Goal: Task Accomplishment & Management: Manage account settings

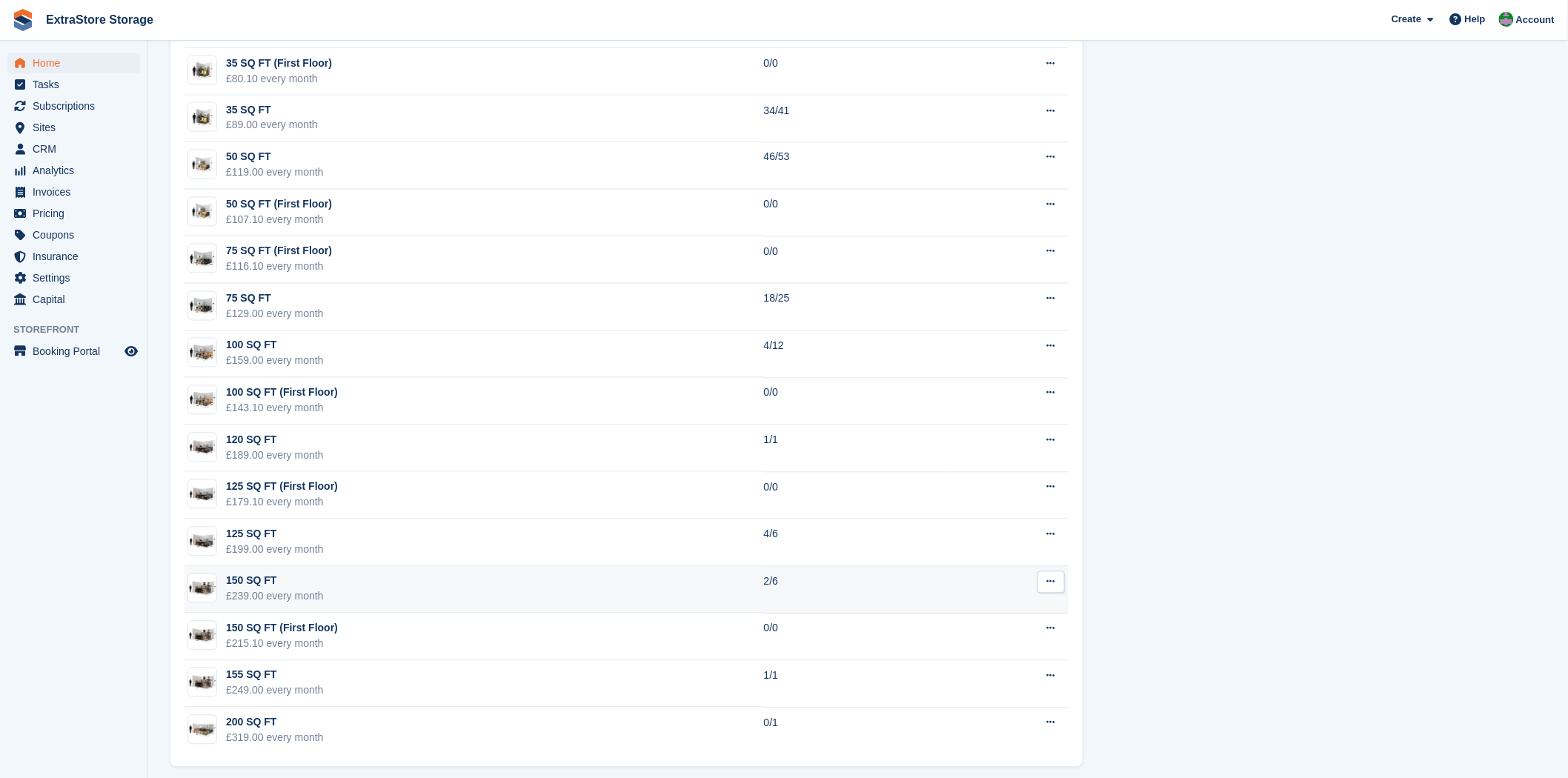
scroll to position [1060, 0]
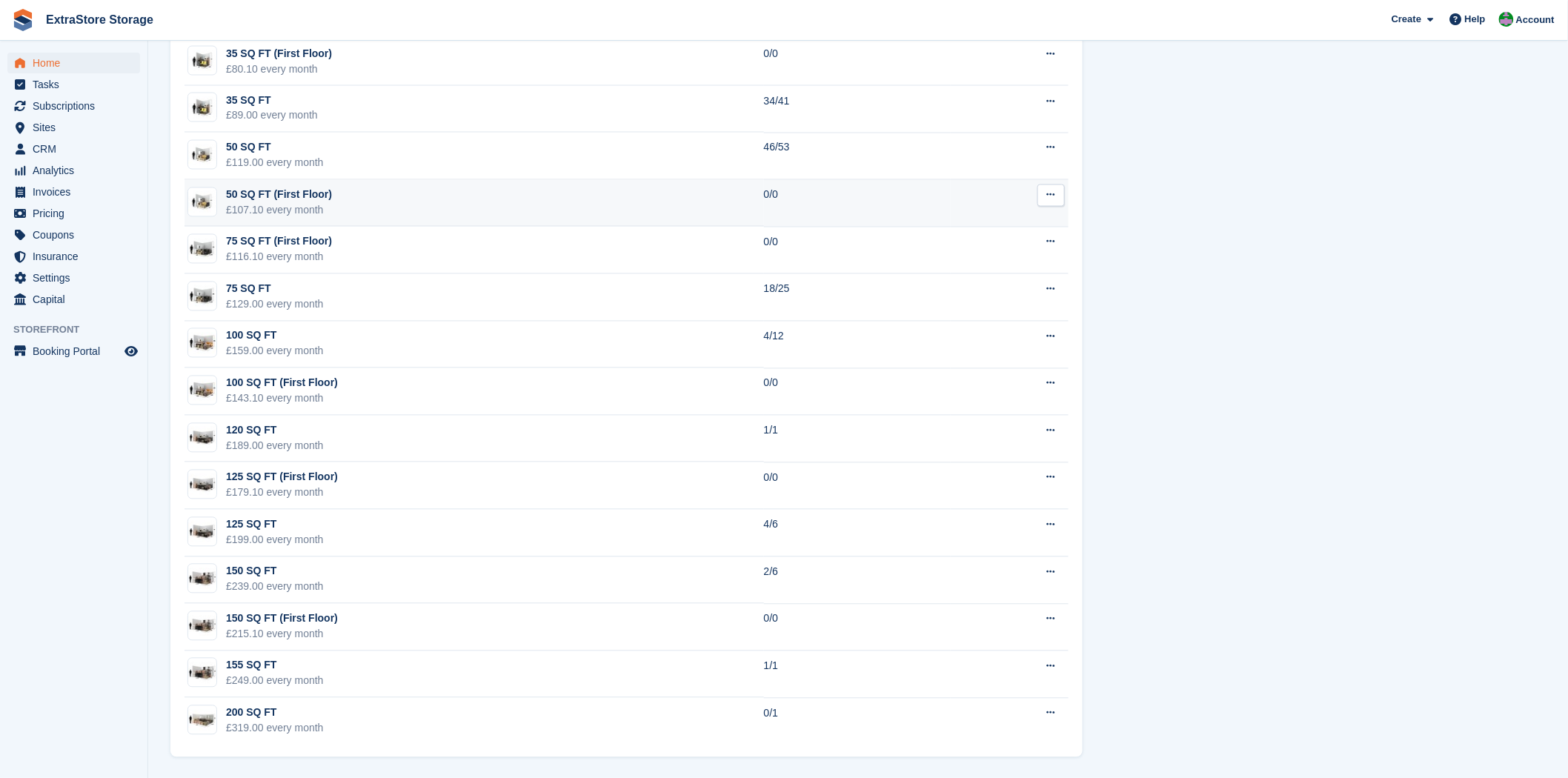
click at [1058, 197] on button at bounding box center [1051, 196] width 28 height 23
click at [999, 228] on p "Edit unit type" at bounding box center [994, 225] width 129 height 19
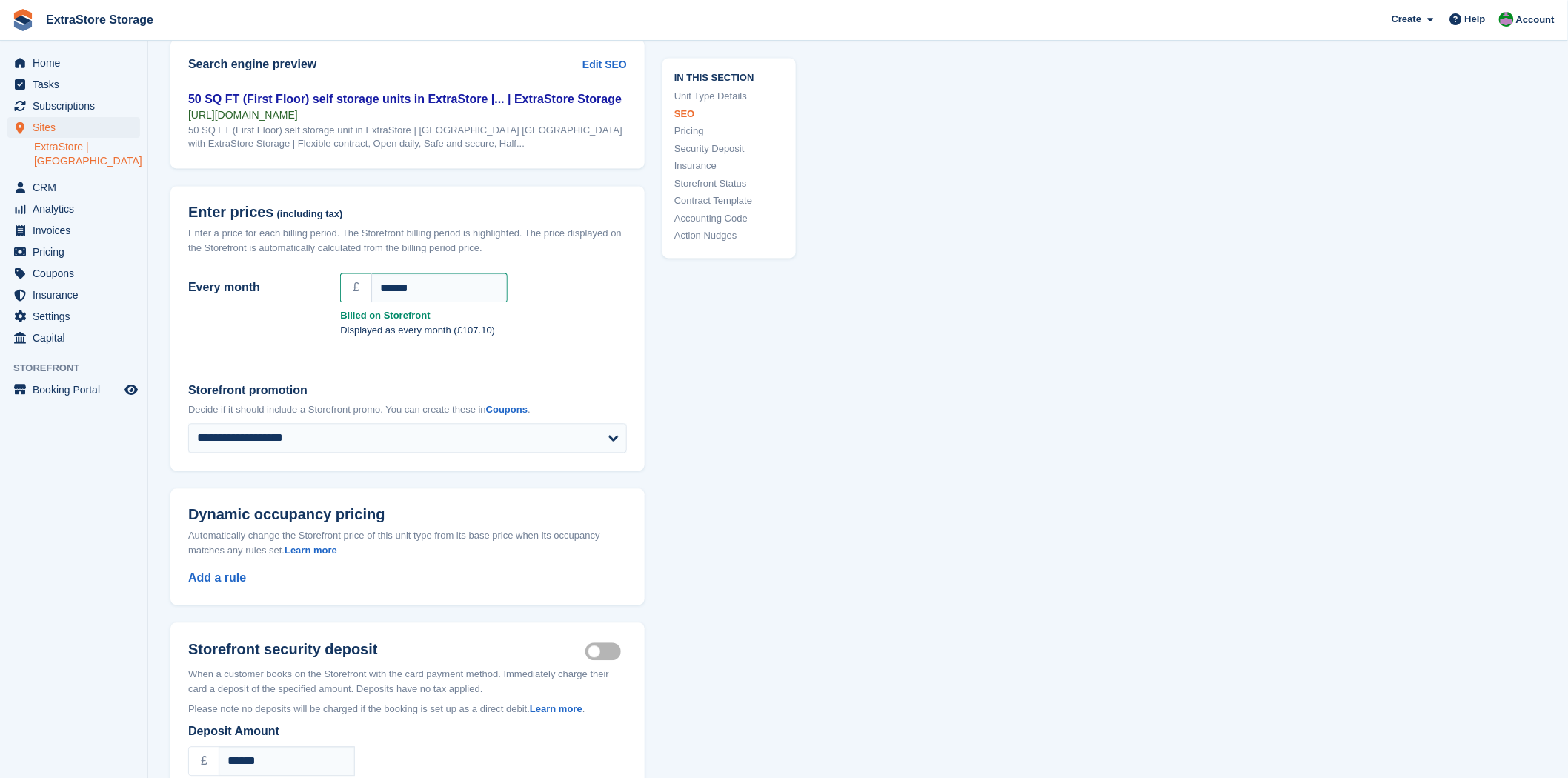
scroll to position [1317, 0]
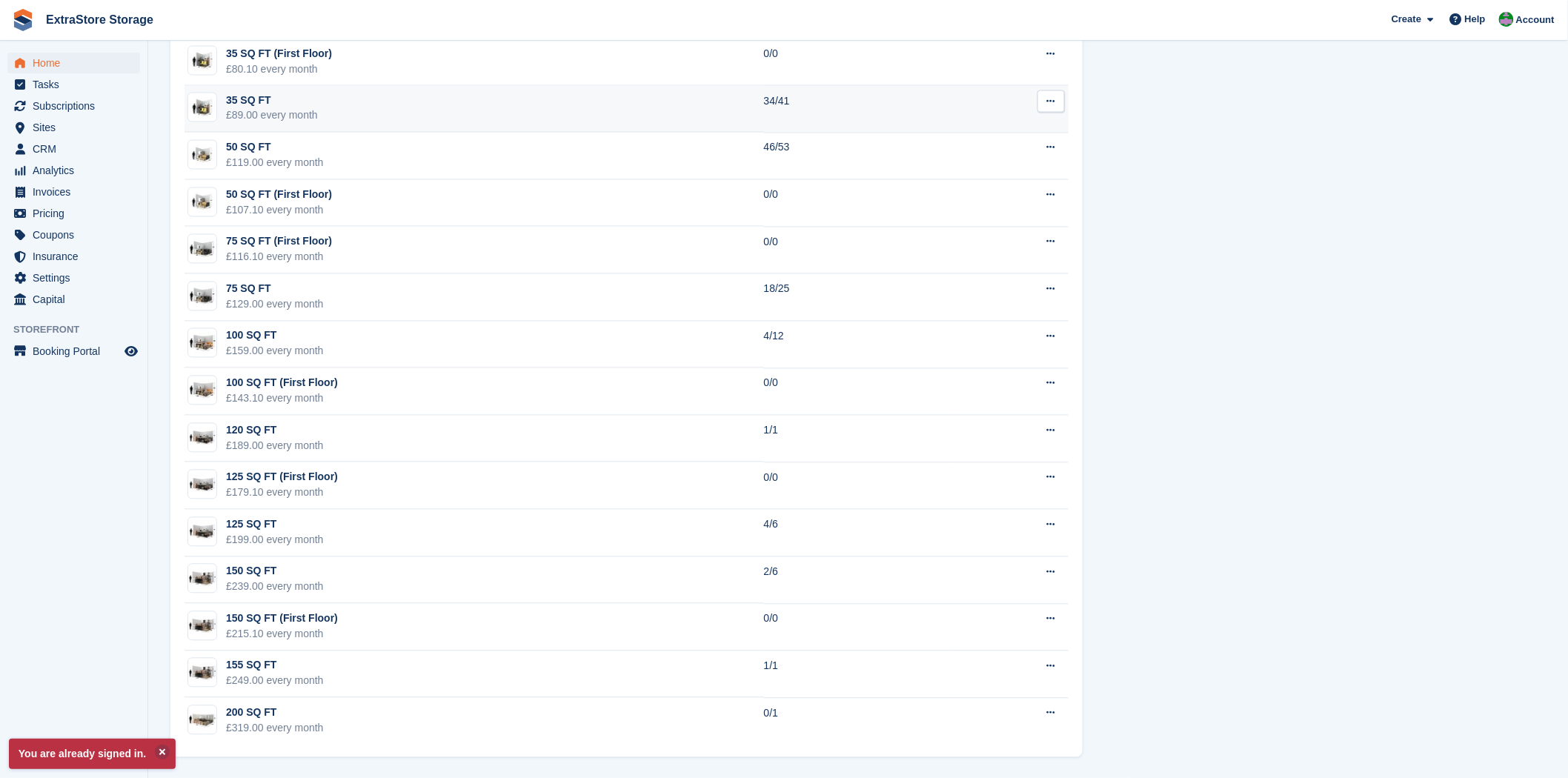
scroll to position [1060, 0]
